Goal: Task Accomplishment & Management: Manage account settings

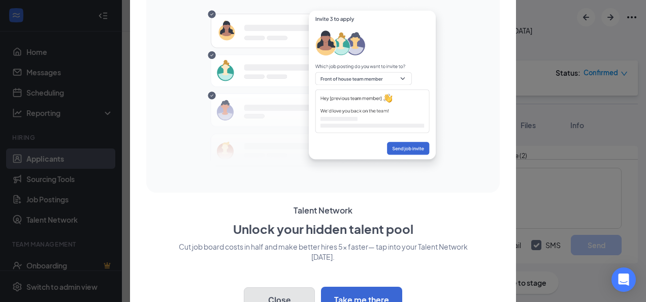
click at [282, 296] on button "Close" at bounding box center [279, 299] width 71 height 25
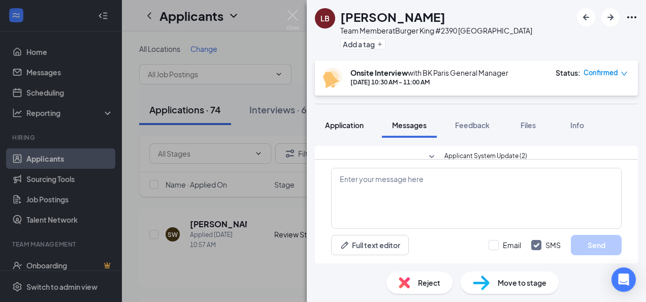
click at [351, 124] on span "Application" at bounding box center [344, 124] width 39 height 9
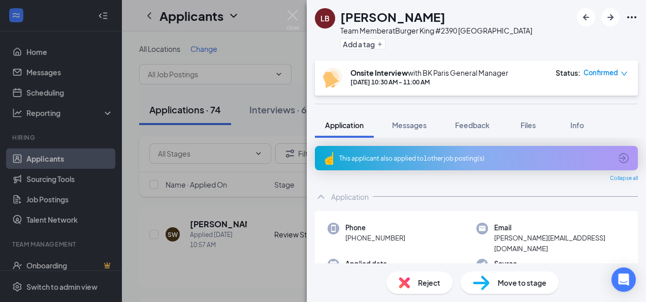
click at [439, 151] on div "This applicant also applied to 1 other job posting(s)" at bounding box center [476, 158] width 323 height 24
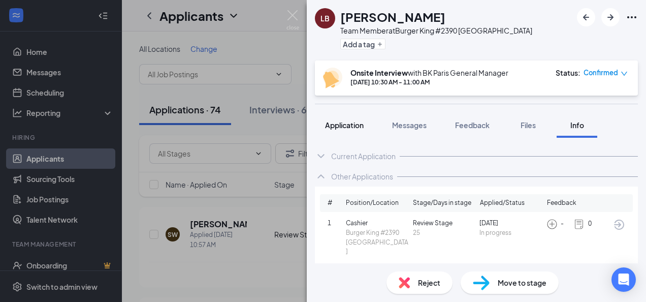
click at [343, 125] on span "Application" at bounding box center [344, 124] width 39 height 9
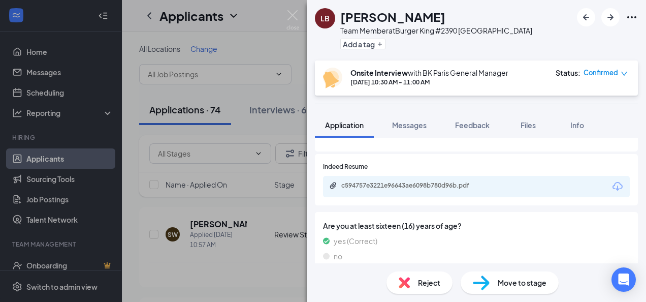
scroll to position [508, 0]
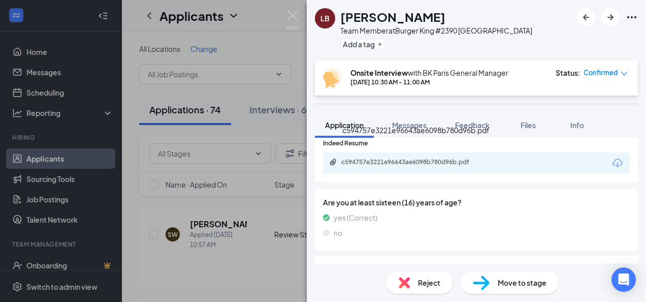
click at [407, 158] on div "c594757e3221e96643ae6098b780d96b.pdf" at bounding box center [412, 162] width 142 height 8
